Goal: Check status

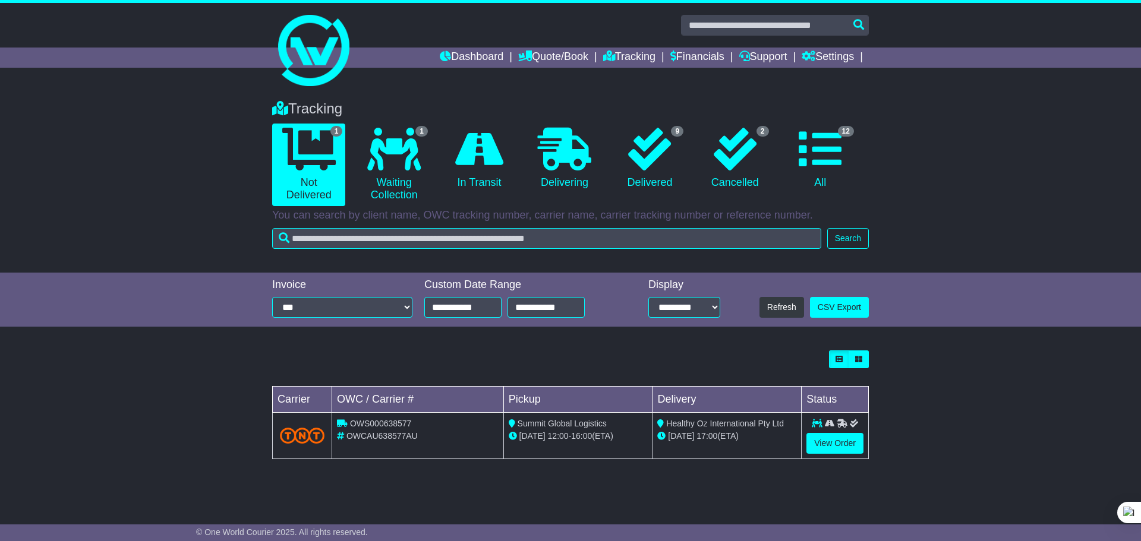
click at [961, 145] on div "Tracking 1 Not Delivered 1 Waiting Collection 0 In Transit 0 Delivering 9" at bounding box center [570, 181] width 1141 height 184
click at [966, 187] on div "Tracking 1 Not Delivered 1 Waiting Collection 0 In Transit 0 Delivering 9" at bounding box center [570, 181] width 1141 height 184
click at [969, 181] on div "Tracking 1 Not Delivered 1 Waiting Collection 0 In Transit 0 Delivering 9" at bounding box center [570, 181] width 1141 height 184
click at [927, 117] on div "Tracking 1 Not Delivered 1 Waiting Collection 0 In Transit 0 Delivering 9" at bounding box center [570, 181] width 1141 height 184
click at [969, 216] on div "Tracking 1 Not Delivered 1 Waiting Collection 0 In Transit 0 Delivering 9" at bounding box center [570, 181] width 1141 height 184
